Goal: Transaction & Acquisition: Purchase product/service

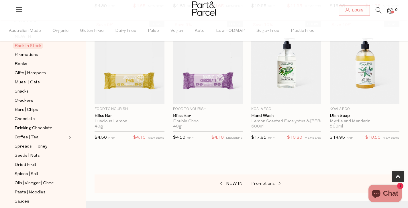
scroll to position [40, 0]
click at [258, 184] on span "Promotions" at bounding box center [262, 184] width 23 height 4
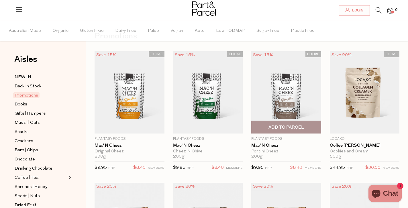
scroll to position [32, 0]
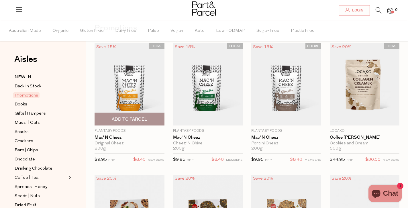
click at [136, 97] on img at bounding box center [130, 84] width 70 height 82
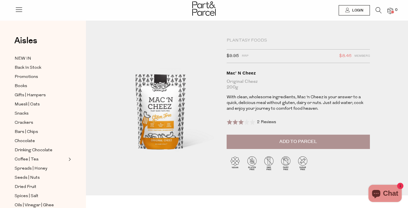
click at [263, 147] on button "Add to Parcel" at bounding box center [298, 142] width 143 height 14
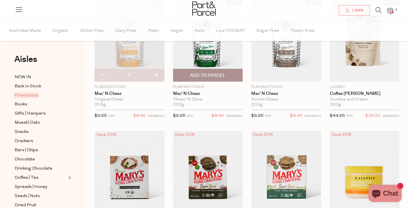
scroll to position [74, 0]
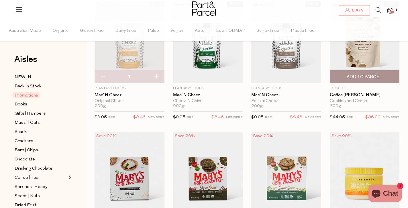
click at [371, 47] on img at bounding box center [365, 42] width 70 height 82
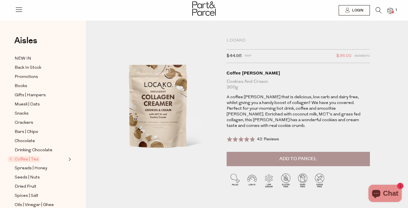
click at [376, 14] on link at bounding box center [379, 12] width 6 height 6
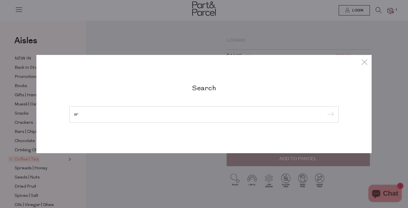
type input "a"
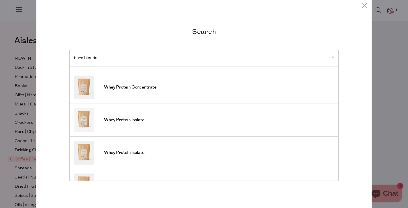
scroll to position [28, 0]
type input "bare blends"
click at [130, 117] on span "Whey Protein Isolate" at bounding box center [124, 120] width 40 height 6
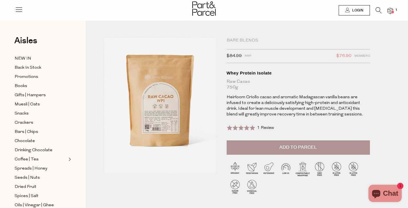
click at [377, 9] on icon at bounding box center [379, 10] width 6 height 6
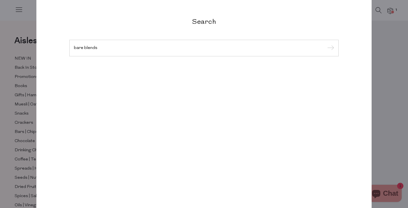
type input "bare blends"
click at [326, 44] on input "submit" at bounding box center [330, 48] width 9 height 9
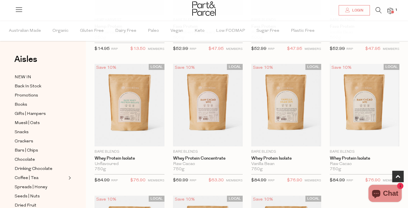
scroll to position [142, 0]
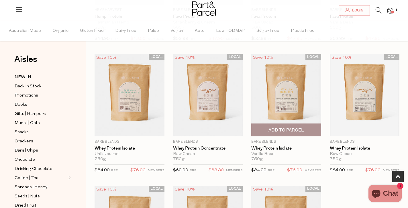
click at [298, 80] on img at bounding box center [286, 95] width 70 height 82
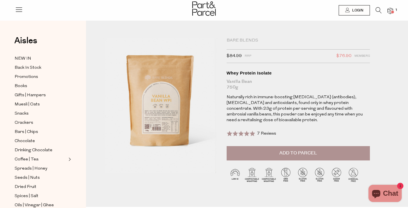
click at [280, 154] on span "Add to Parcel" at bounding box center [298, 153] width 38 height 7
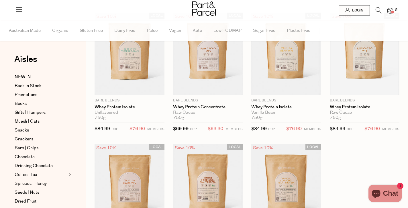
scroll to position [142, 0]
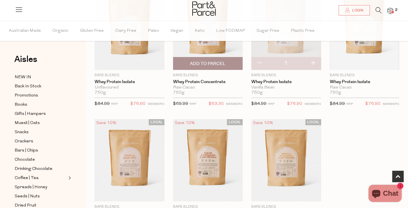
scroll to position [160, 0]
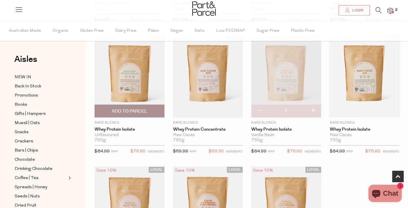
click at [157, 76] on img at bounding box center [130, 76] width 70 height 82
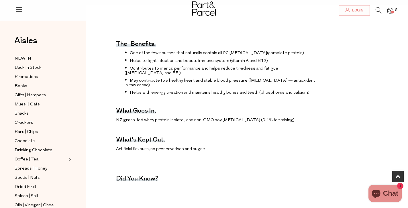
scroll to position [197, 0]
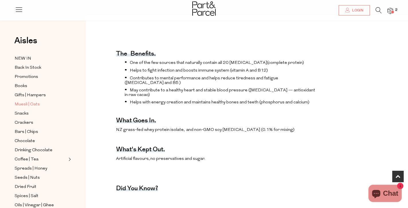
click at [27, 104] on span "Muesli | Oats" at bounding box center [27, 104] width 25 height 7
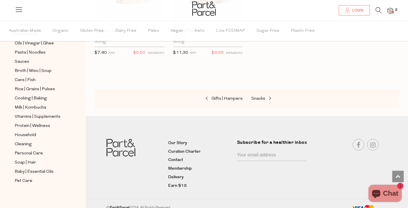
scroll to position [179, 0]
click at [23, 141] on ul "NEW IN Back In Stock Promotions Books Gifts | Hampers Muesli | Oats Snacks Crac…" at bounding box center [42, 39] width 61 height 291
click at [26, 144] on span "Cleaning" at bounding box center [23, 145] width 17 height 7
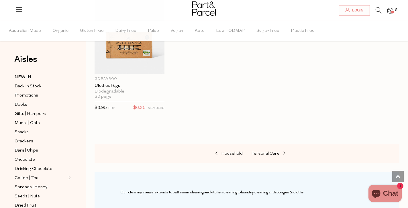
scroll to position [479, 0]
click at [260, 148] on div "Household Personal Care" at bounding box center [247, 153] width 305 height 19
click at [260, 151] on span "Personal Care" at bounding box center [265, 153] width 28 height 4
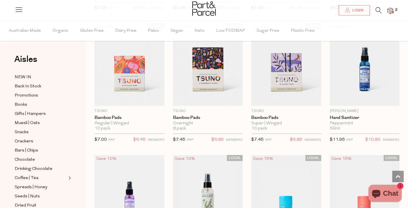
scroll to position [1167, 0]
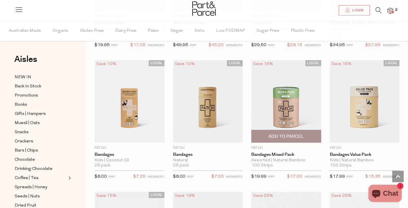
scroll to position [2249, 0]
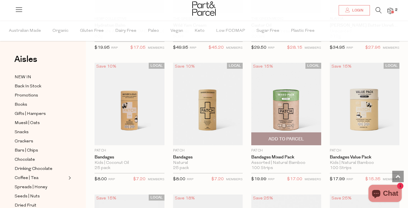
click at [290, 108] on img at bounding box center [286, 104] width 70 height 82
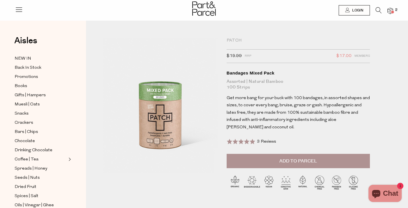
click at [281, 154] on button "Add to Parcel" at bounding box center [298, 161] width 143 height 14
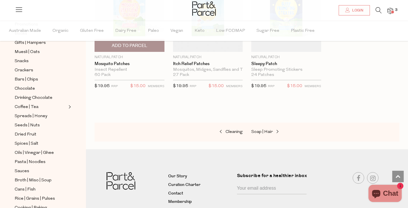
scroll to position [927, 0]
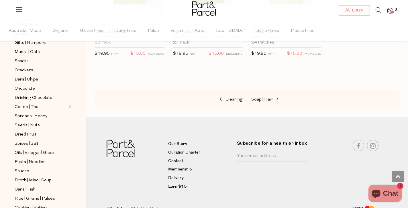
drag, startPoint x: 109, startPoint y: 123, endPoint x: 179, endPoint y: 136, distance: 70.9
click at [175, 133] on nav "Our Story Curation Charter Contact Membership Delivery Earn $15 Subscribe for a…" at bounding box center [204, 166] width 408 height 98
click at [265, 98] on span "Soap | Hair" at bounding box center [261, 99] width 21 height 4
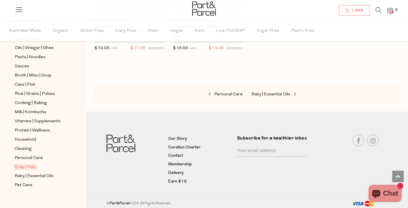
scroll to position [182, 0]
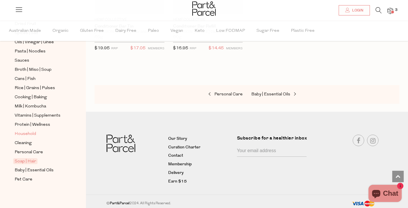
click at [26, 131] on span "Household" at bounding box center [25, 134] width 21 height 7
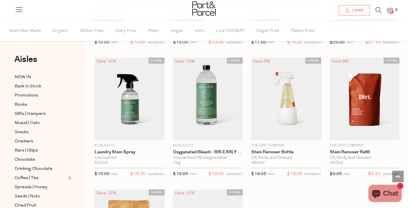
scroll to position [1464, 0]
